Goal: Information Seeking & Learning: Learn about a topic

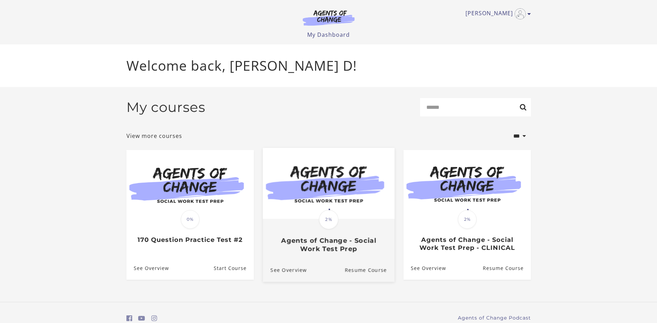
click at [291, 217] on img at bounding box center [328, 182] width 132 height 71
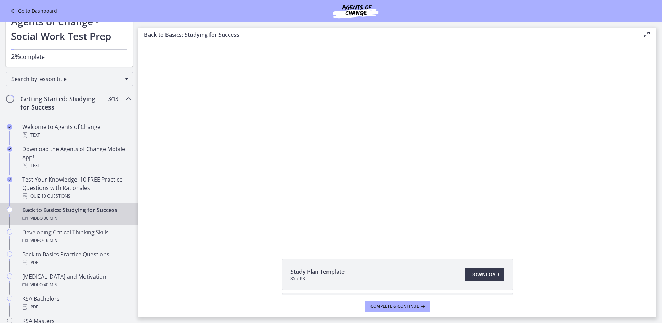
scroll to position [35, 0]
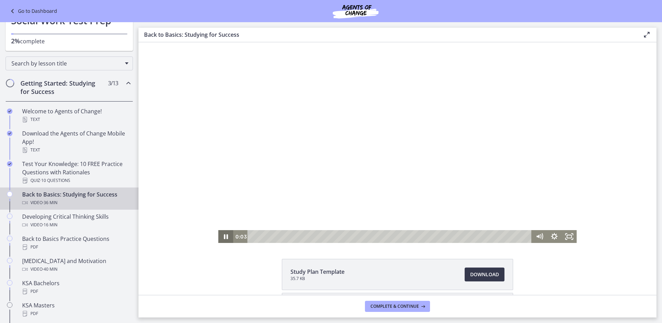
click at [224, 236] on icon "Pause" at bounding box center [226, 236] width 4 height 5
click at [224, 236] on icon "Play Video" at bounding box center [226, 236] width 4 height 6
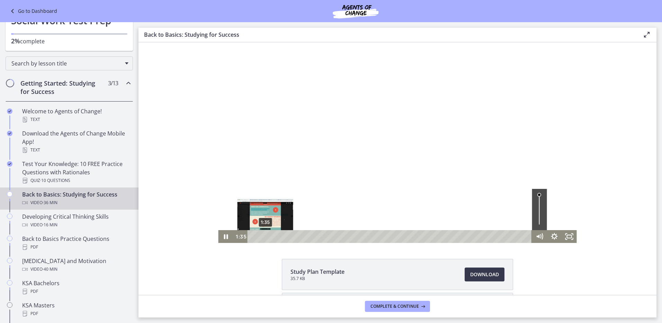
click at [263, 237] on div "Playbar" at bounding box center [265, 236] width 4 height 4
click at [222, 240] on icon "Pause" at bounding box center [226, 235] width 18 height 15
click at [224, 239] on icon "Play Video" at bounding box center [226, 236] width 15 height 13
click at [223, 237] on icon "Pause" at bounding box center [226, 235] width 18 height 15
click at [224, 237] on icon "Play Video" at bounding box center [226, 236] width 4 height 6
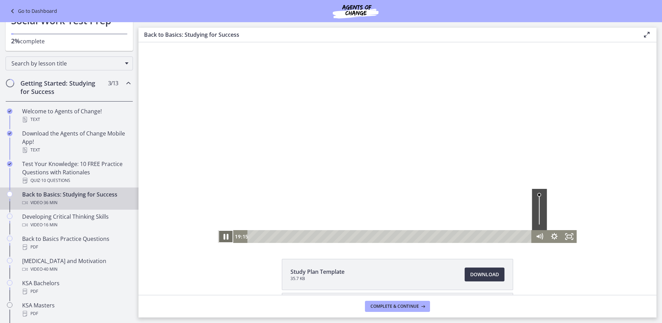
click at [224, 235] on icon "Pause" at bounding box center [226, 237] width 5 height 6
click at [224, 237] on icon "Play Video" at bounding box center [226, 236] width 4 height 5
click at [224, 235] on icon "Pause" at bounding box center [226, 236] width 4 height 5
click at [539, 238] on icon "Mute" at bounding box center [539, 236] width 15 height 13
click at [541, 238] on icon "Unmute" at bounding box center [541, 236] width 0 height 4
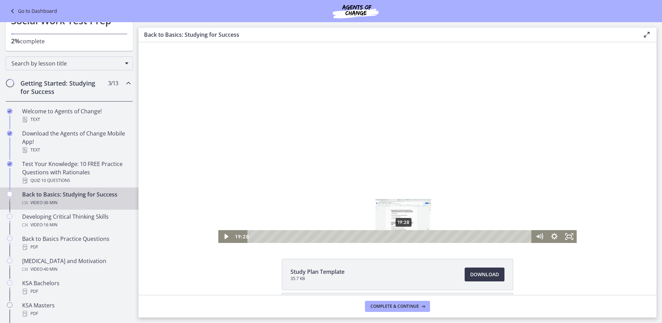
click at [401, 236] on div "Playbar" at bounding box center [403, 236] width 4 height 4
click at [225, 235] on icon "Play Video" at bounding box center [226, 236] width 15 height 13
click at [223, 237] on icon "Pause" at bounding box center [226, 235] width 18 height 15
click at [225, 236] on icon "Play Video" at bounding box center [226, 236] width 4 height 5
click at [423, 237] on div "22:17" at bounding box center [390, 236] width 275 height 13
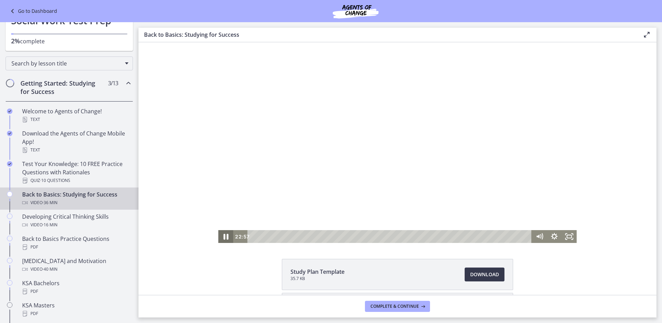
click at [221, 236] on icon "Pause" at bounding box center [226, 235] width 18 height 15
click at [223, 233] on icon "Play Video" at bounding box center [226, 235] width 18 height 15
click at [448, 236] on div "25:31" at bounding box center [390, 236] width 275 height 13
click at [225, 239] on icon "Pause" at bounding box center [226, 237] width 5 height 6
click at [222, 235] on icon "Play Video" at bounding box center [226, 235] width 18 height 15
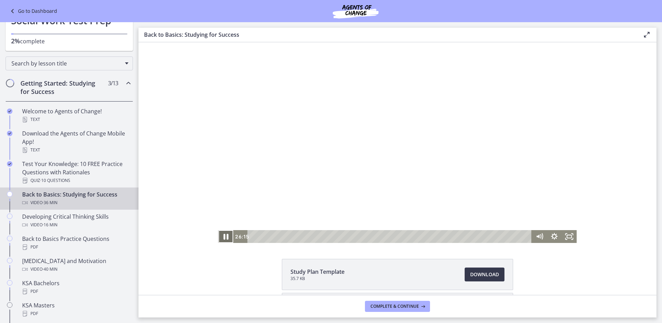
click at [224, 237] on icon "Pause" at bounding box center [226, 237] width 5 height 6
click at [452, 235] on div "Playbar" at bounding box center [454, 236] width 4 height 4
click at [222, 235] on icon "Play Video" at bounding box center [226, 235] width 18 height 15
click at [223, 237] on icon "Pause" at bounding box center [226, 235] width 18 height 15
click at [224, 234] on icon "Play Video" at bounding box center [226, 236] width 4 height 5
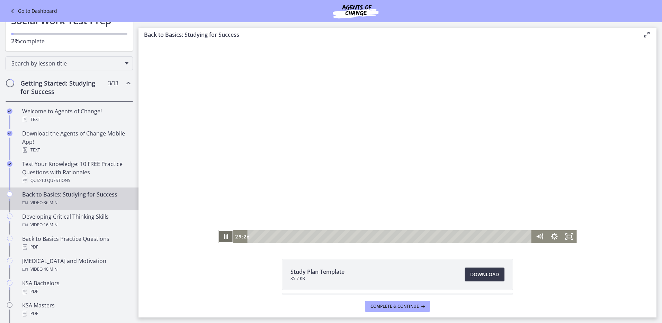
click at [223, 239] on icon "Pause" at bounding box center [225, 236] width 15 height 13
click at [222, 239] on icon "Play Video" at bounding box center [226, 236] width 15 height 13
click at [221, 238] on icon "Pause" at bounding box center [225, 236] width 15 height 13
click at [224, 238] on icon "Play Video" at bounding box center [226, 236] width 15 height 13
click at [260, 150] on div at bounding box center [397, 142] width 358 height 200
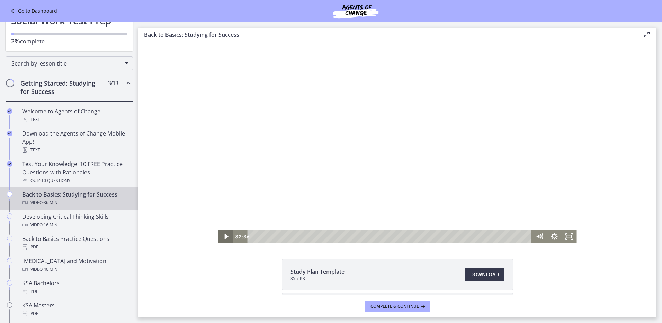
click at [225, 236] on icon "Play Video" at bounding box center [226, 236] width 4 height 5
click at [219, 233] on icon "Pause" at bounding box center [226, 235] width 18 height 15
click at [224, 236] on icon "Play Video" at bounding box center [226, 236] width 4 height 6
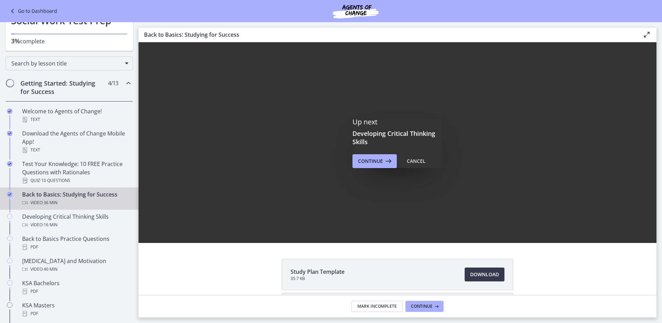
scroll to position [0, 0]
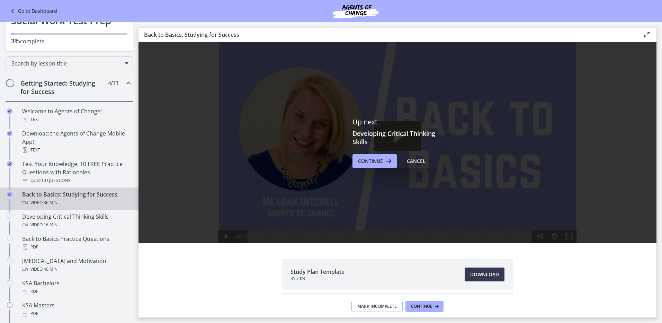
click at [382, 302] on button "Mark Incomplete" at bounding box center [376, 305] width 51 height 11
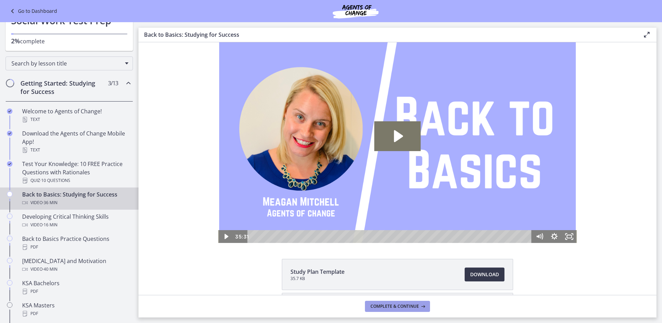
click at [419, 307] on icon at bounding box center [422, 306] width 7 height 6
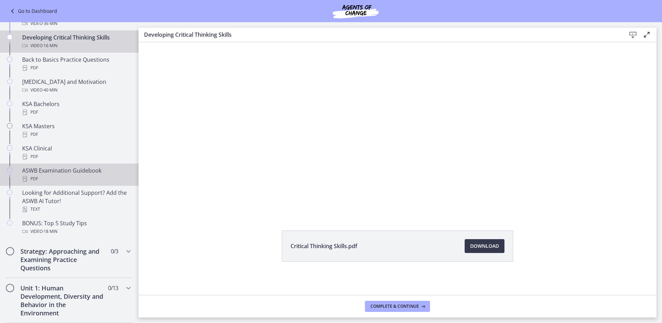
scroll to position [208, 0]
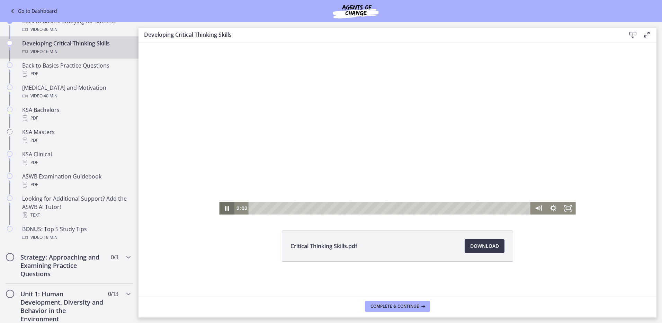
click at [224, 208] on icon "Pause" at bounding box center [226, 208] width 15 height 12
